Goal: Use online tool/utility: Utilize a website feature to perform a specific function

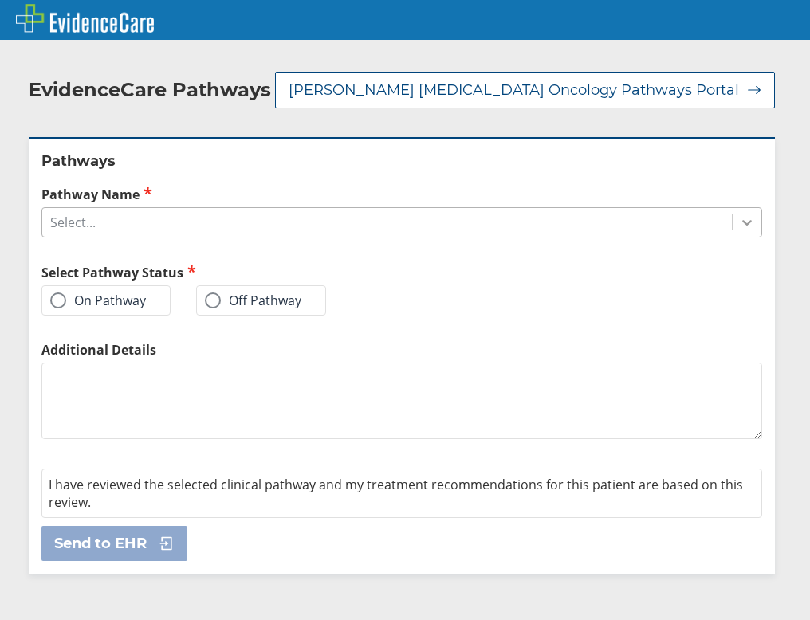
click at [739, 221] on icon at bounding box center [747, 222] width 16 height 16
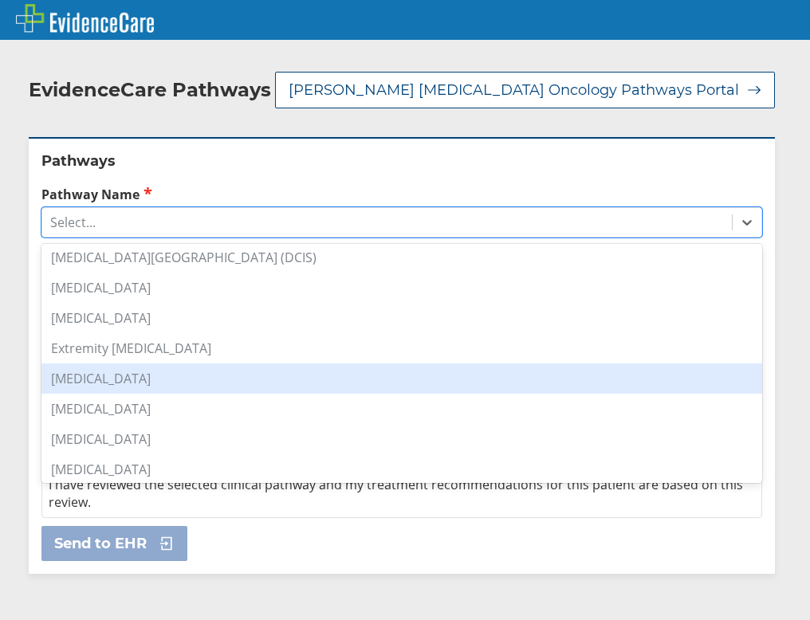
scroll to position [558, 0]
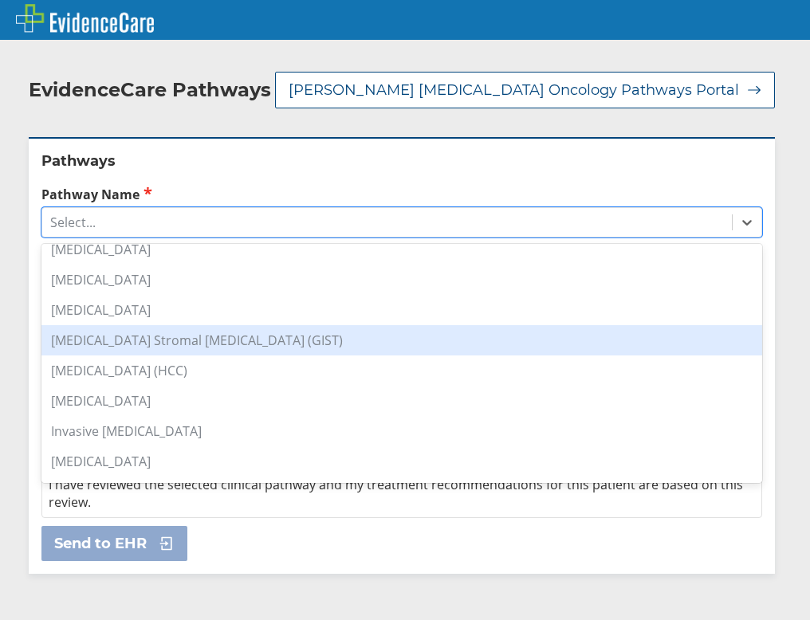
click at [109, 317] on div "[MEDICAL_DATA]" at bounding box center [401, 310] width 721 height 30
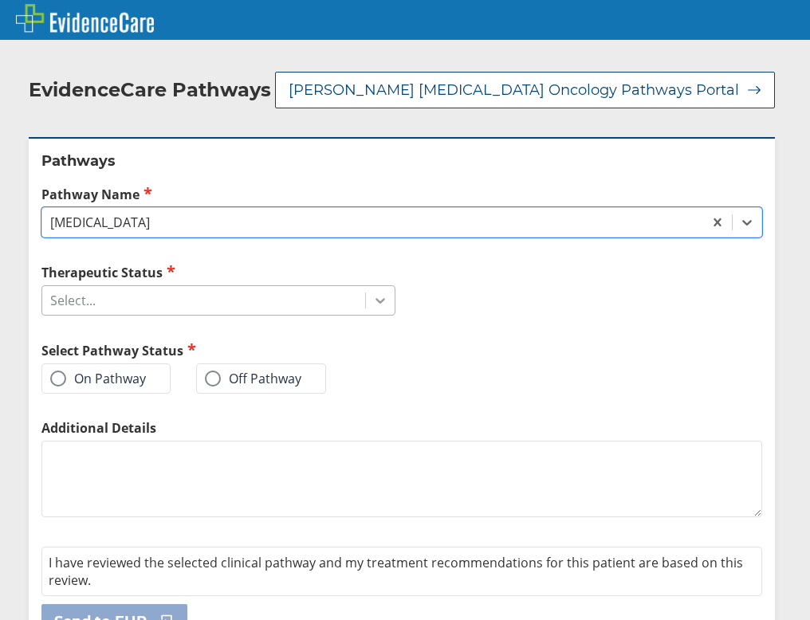
click at [378, 297] on icon at bounding box center [380, 301] width 16 height 16
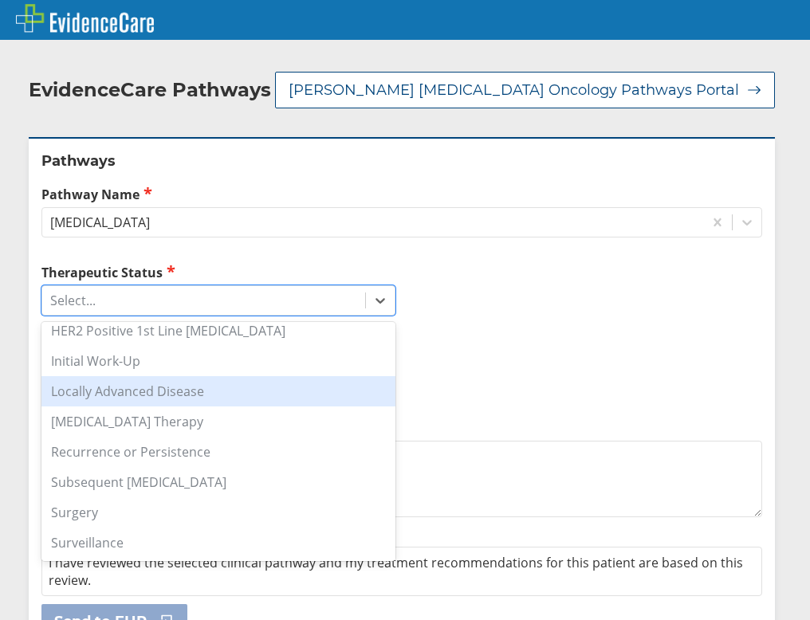
scroll to position [0, 0]
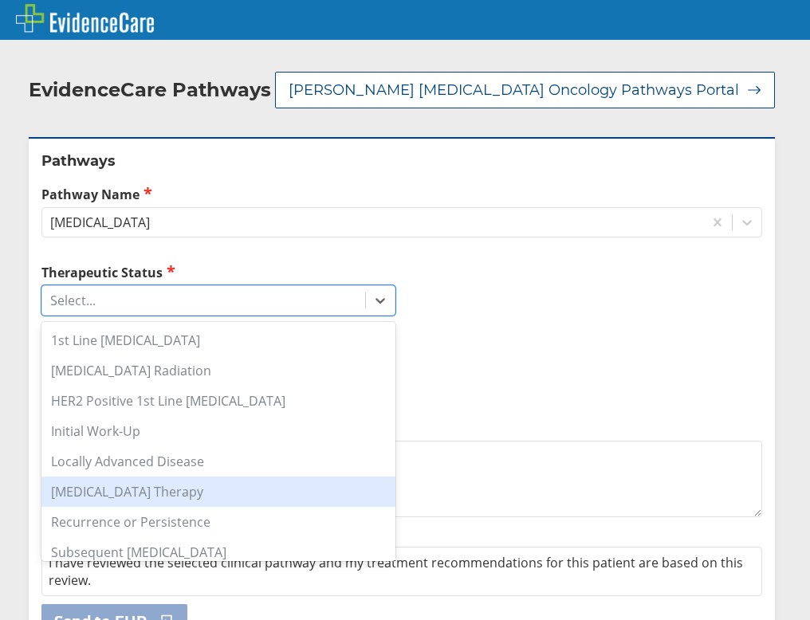
click at [147, 493] on div "[MEDICAL_DATA] Therapy" at bounding box center [218, 492] width 354 height 30
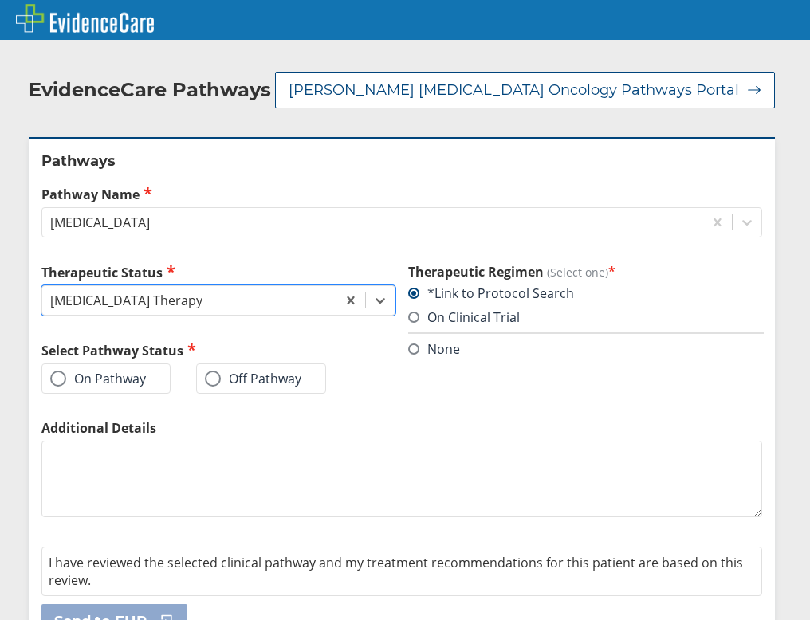
click at [62, 378] on span at bounding box center [58, 379] width 16 height 16
click at [0, 0] on input "On Pathway" at bounding box center [0, 0] width 0 height 0
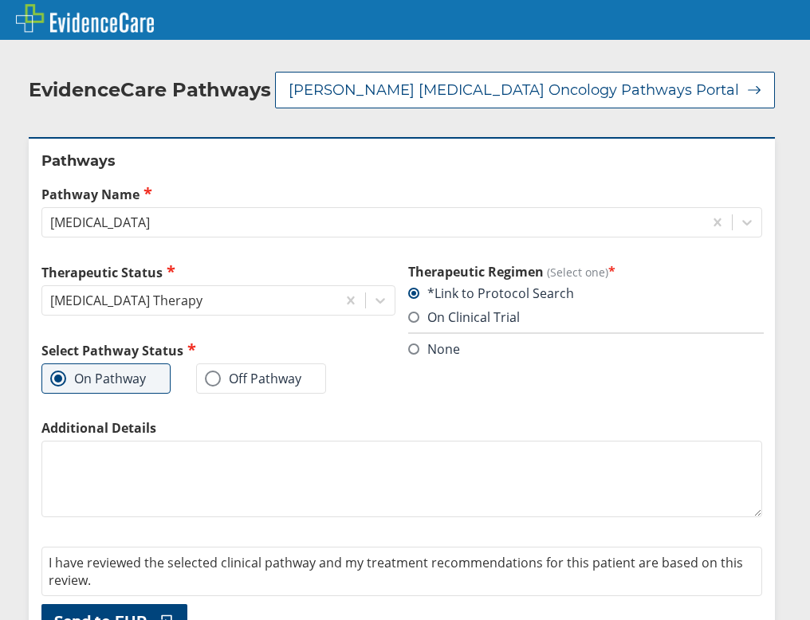
scroll to position [39, 0]
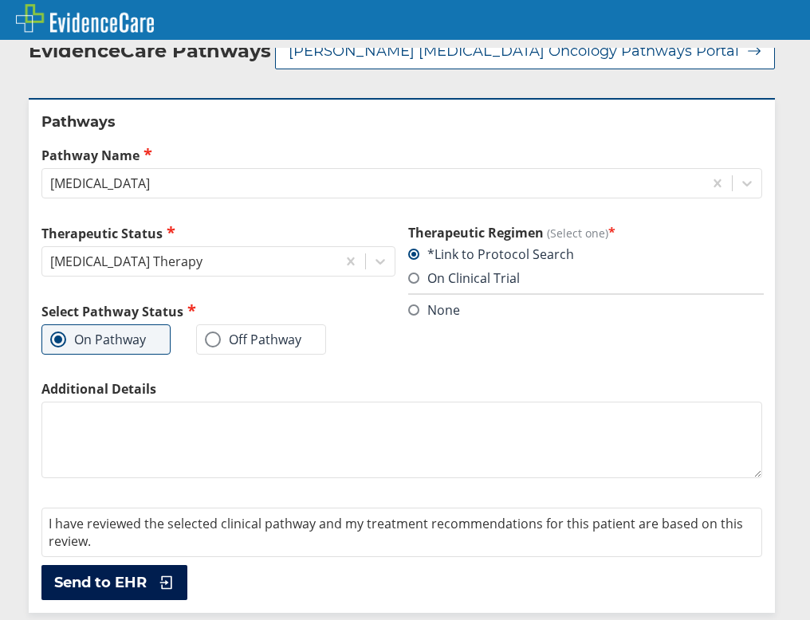
click at [113, 575] on span "Send to EHR" at bounding box center [100, 582] width 92 height 19
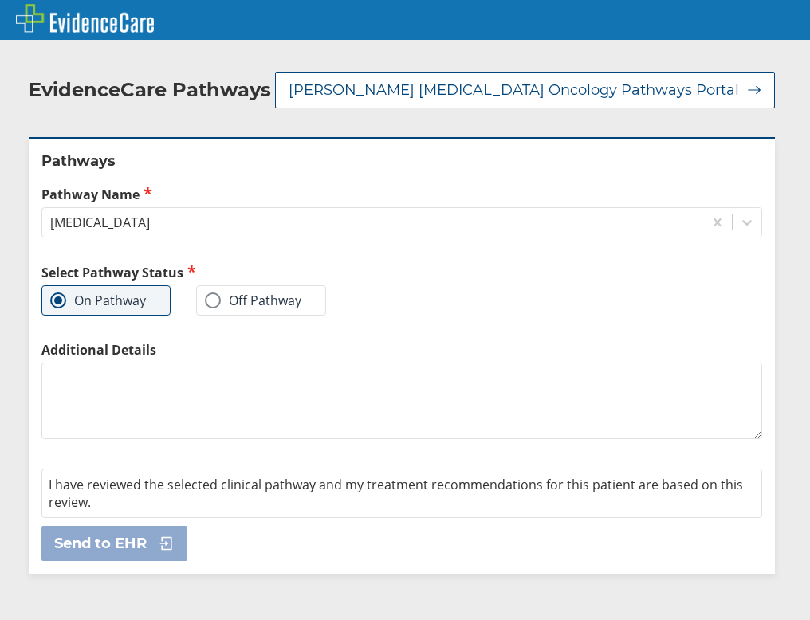
scroll to position [0, 0]
